Goal: Information Seeking & Learning: Learn about a topic

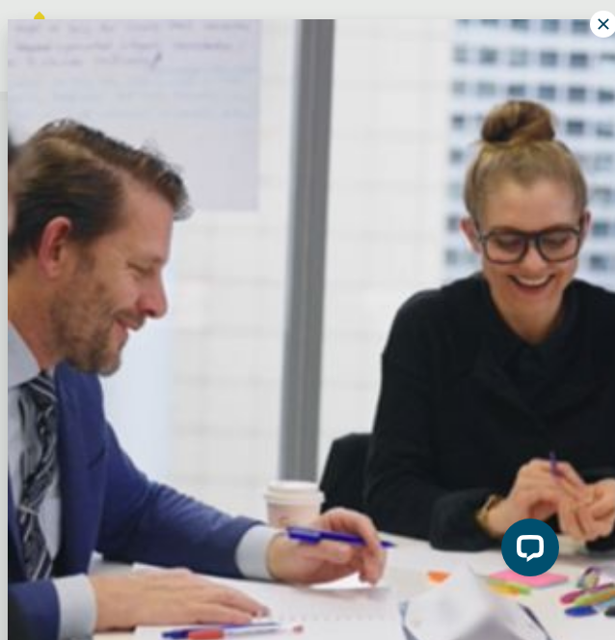
scroll to position [11, 0]
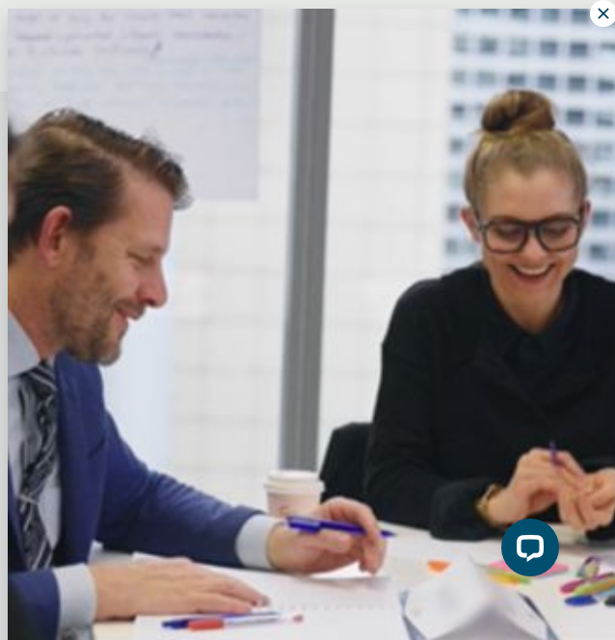
click at [590, 22] on button at bounding box center [603, 13] width 27 height 27
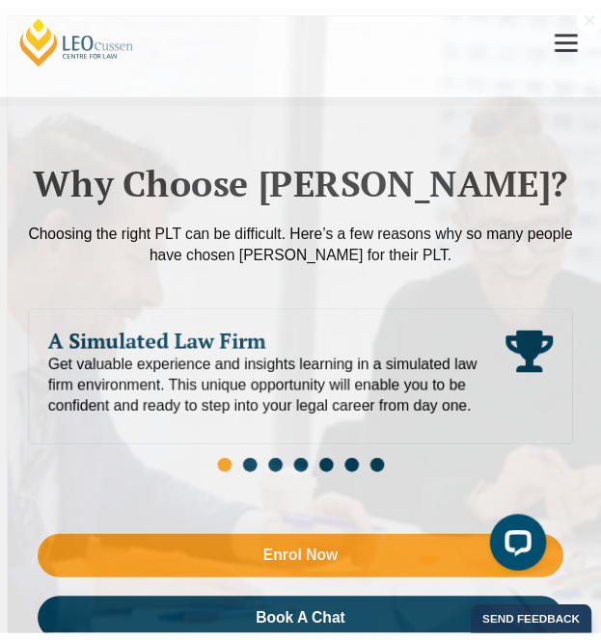
scroll to position [5219, 0]
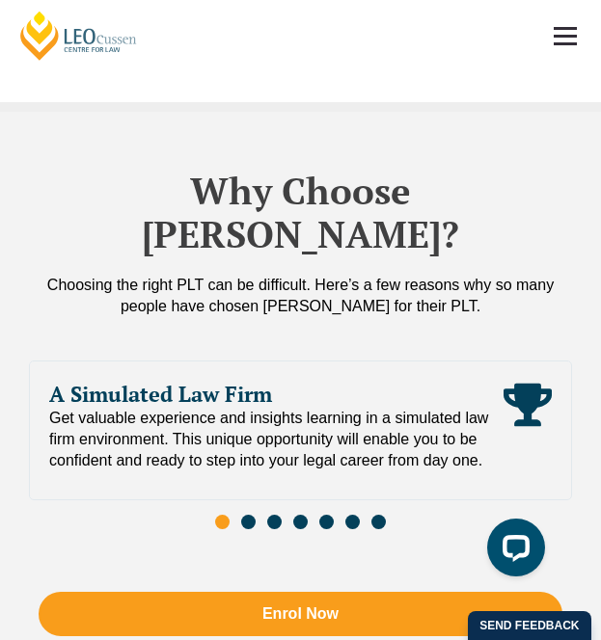
click at [243, 515] on span "Go to slide 2" at bounding box center [248, 522] width 14 height 14
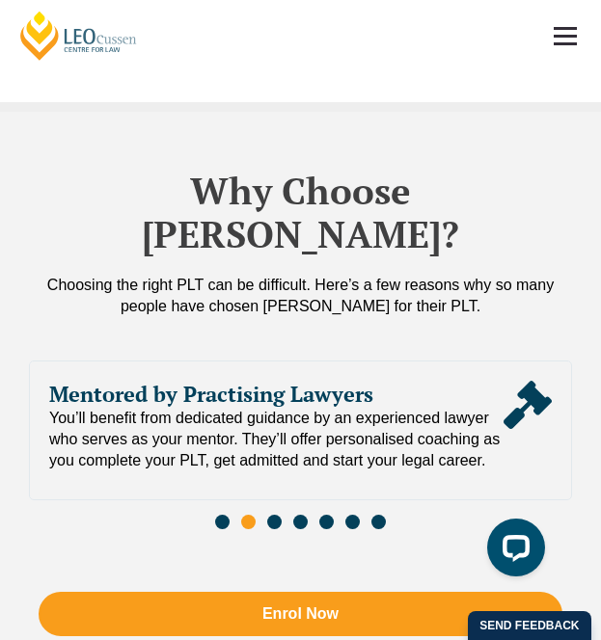
click at [290, 515] on div "Slides" at bounding box center [300, 525] width 543 height 20
click at [275, 515] on span "Go to slide 3" at bounding box center [274, 522] width 14 height 14
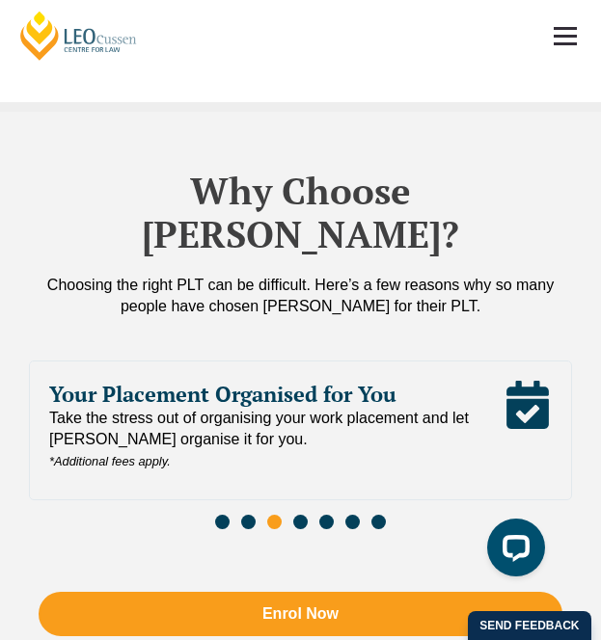
click at [308, 515] on div "Slides" at bounding box center [300, 525] width 543 height 20
click at [294, 515] on span "Go to slide 4" at bounding box center [300, 522] width 14 height 14
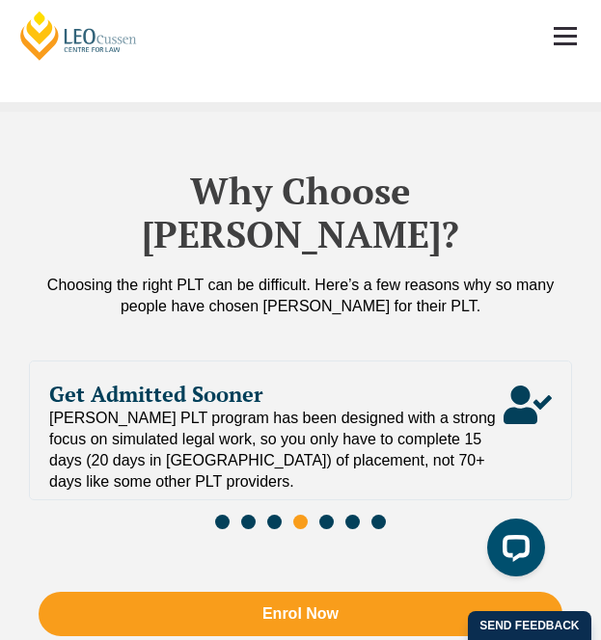
click at [331, 515] on span "Go to slide 5" at bounding box center [326, 522] width 14 height 14
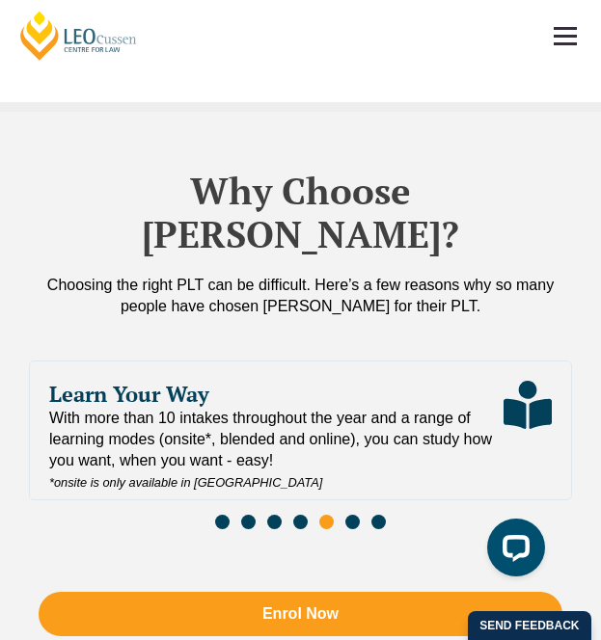
click at [355, 515] on span "Go to slide 6" at bounding box center [352, 522] width 14 height 14
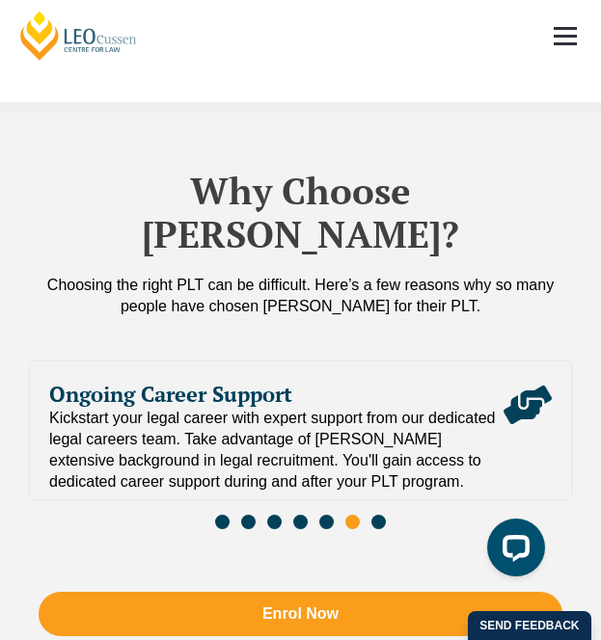
scroll to position [5231, 0]
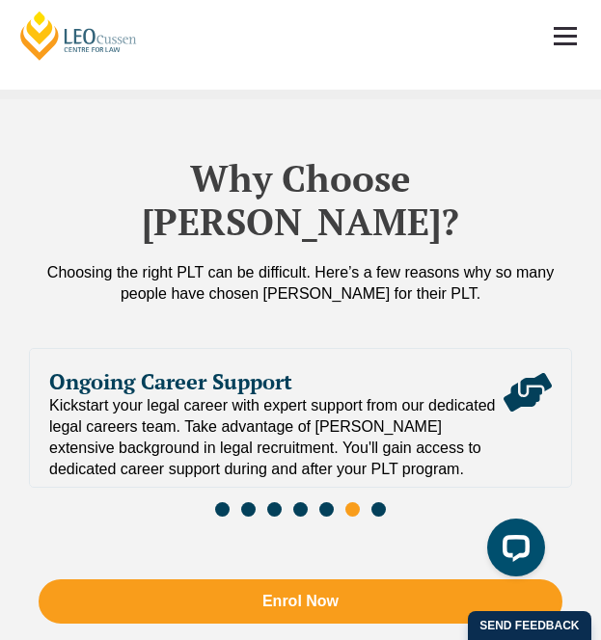
click at [360, 395] on span "Kickstart your legal career with expert support from our dedicated legal career…" at bounding box center [276, 437] width 454 height 85
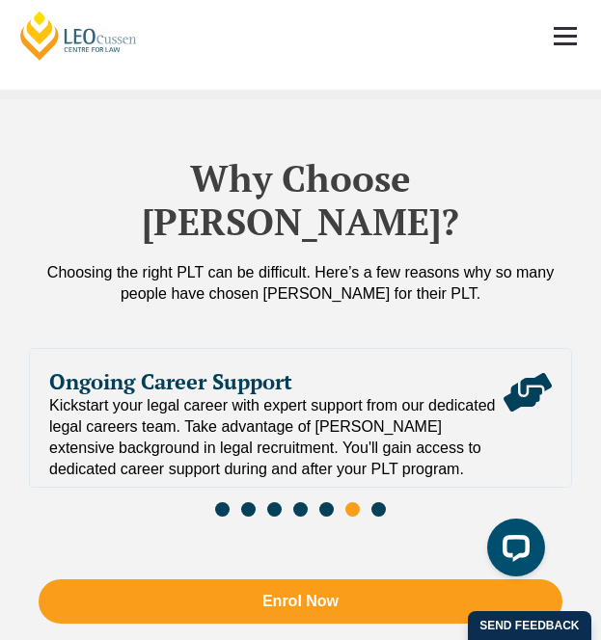
click at [360, 395] on span "Kickstart your legal career with expert support from our dedicated legal career…" at bounding box center [276, 437] width 454 height 85
click at [378, 502] on span "Go to slide 7" at bounding box center [378, 509] width 14 height 14
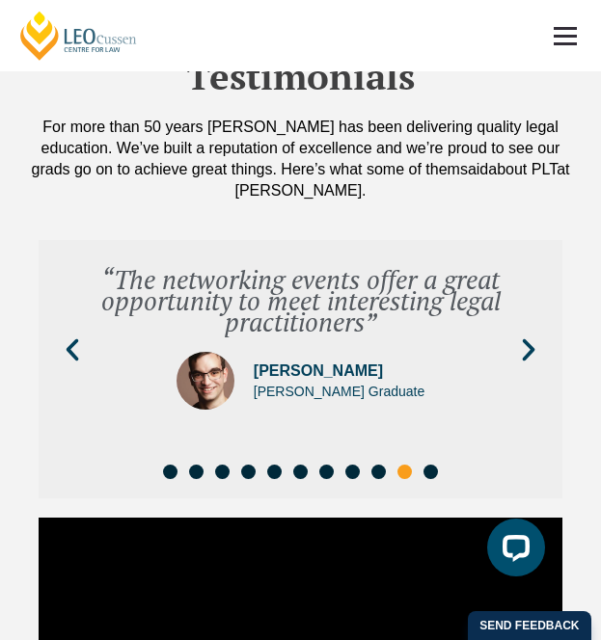
scroll to position [8795, 0]
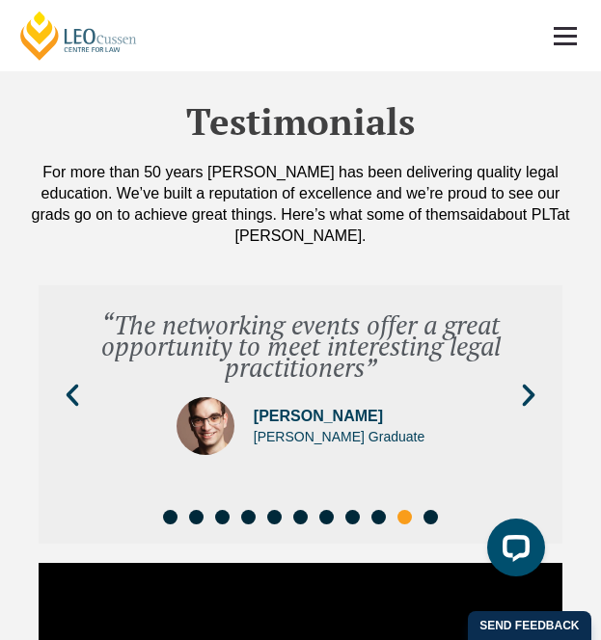
click at [524, 328] on div "“The networking events offer a great opportunity to meet interesting legal prac…" at bounding box center [300, 395] width 479 height 201
click at [317, 510] on div "Slides" at bounding box center [300, 520] width 504 height 20
click at [325, 510] on span "Go to slide 7" at bounding box center [326, 517] width 14 height 14
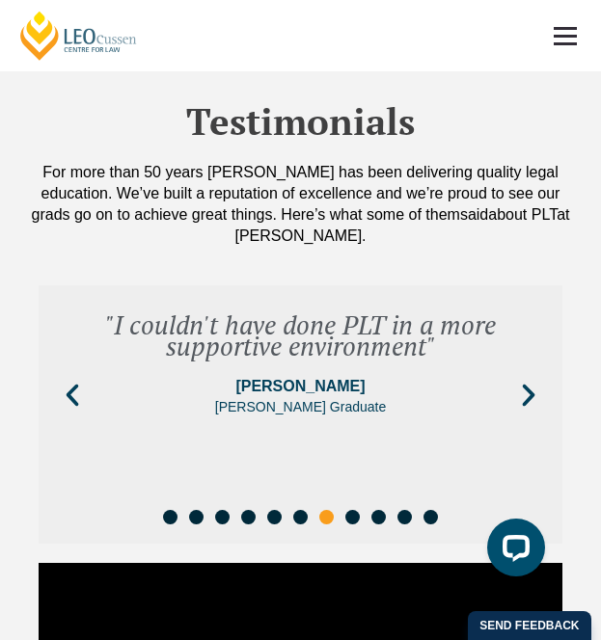
click at [278, 510] on div "Slides" at bounding box center [300, 520] width 504 height 20
click at [278, 510] on span "Go to slide 5" at bounding box center [274, 517] width 14 height 14
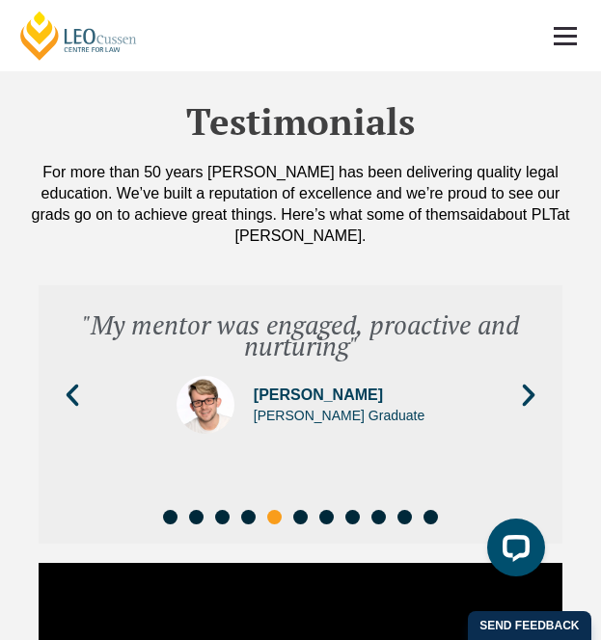
click at [300, 510] on span "Go to slide 6" at bounding box center [300, 517] width 14 height 14
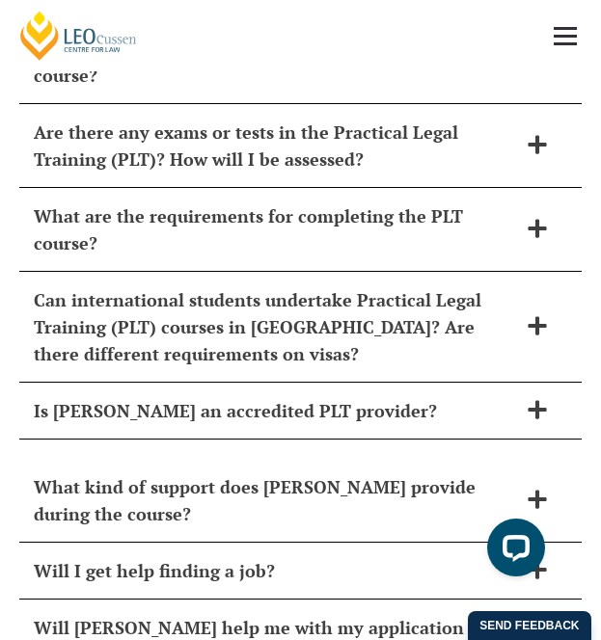
scroll to position [12067, 0]
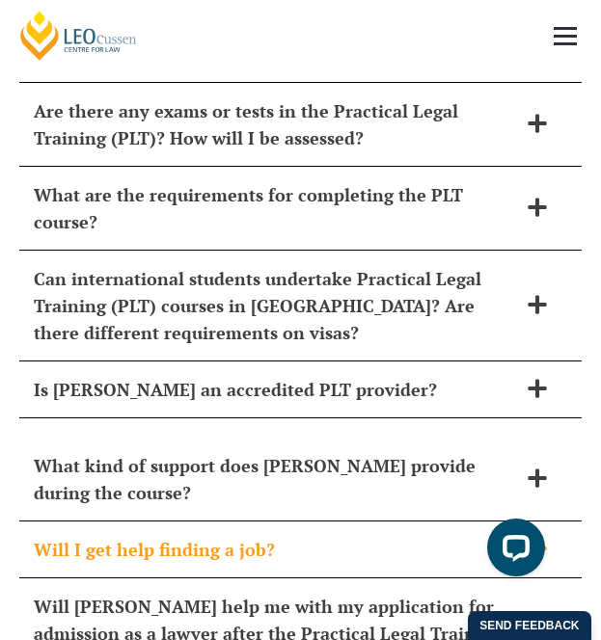
click at [222, 536] on h2 "Will I get help finding a job?" at bounding box center [275, 549] width 483 height 27
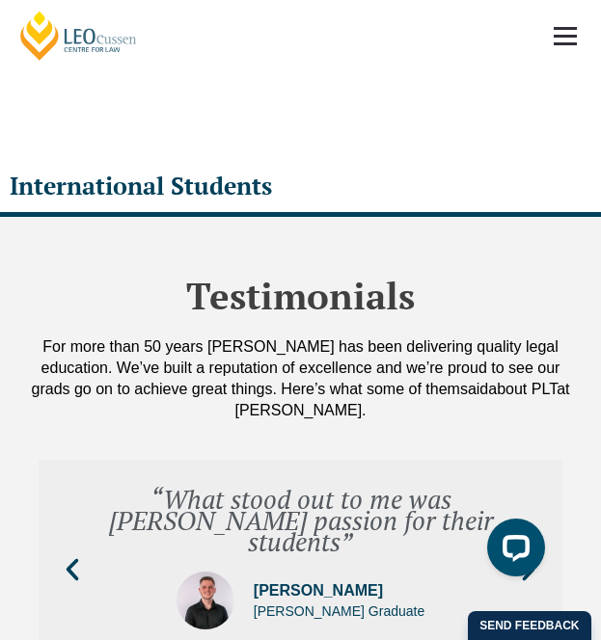
scroll to position [8419, 0]
